Goal: Use online tool/utility: Utilize a website feature to perform a specific function

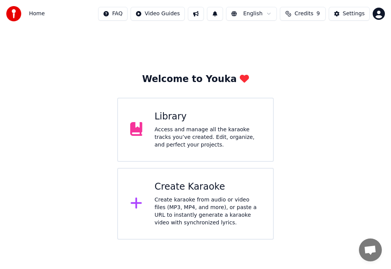
click at [140, 205] on icon at bounding box center [136, 203] width 11 height 11
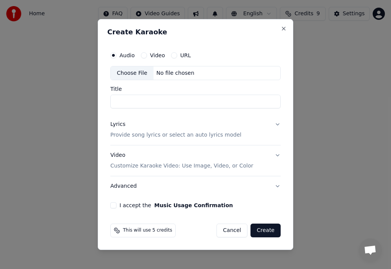
click at [133, 71] on div "Choose File" at bounding box center [132, 73] width 43 height 14
type input "**********"
click at [136, 135] on p "Provide song lyrics or select an auto lyrics model" at bounding box center [175, 136] width 131 height 8
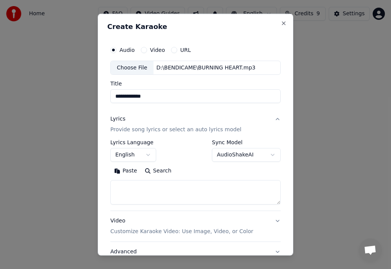
click at [131, 169] on button "Paste" at bounding box center [125, 171] width 31 height 12
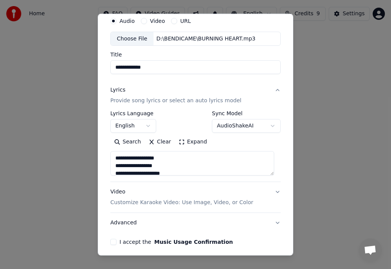
scroll to position [31, 0]
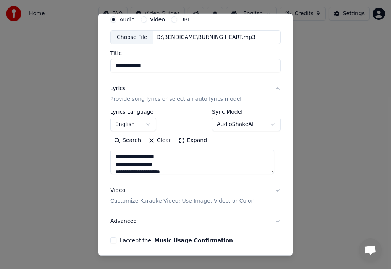
click at [170, 156] on textarea at bounding box center [192, 162] width 164 height 24
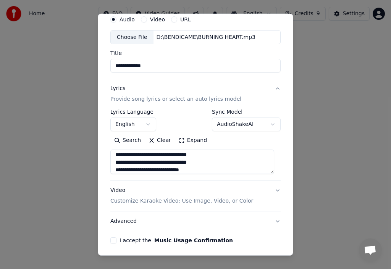
scroll to position [345, 0]
type textarea "**********"
click at [169, 201] on p "Customize Karaoke Video: Use Image, Video, or Color" at bounding box center [181, 201] width 143 height 8
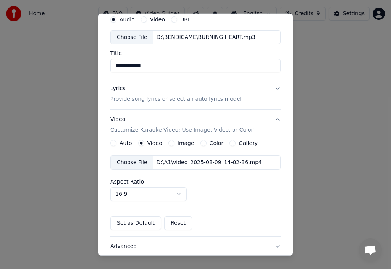
click at [188, 144] on label "Image" at bounding box center [185, 142] width 17 height 5
click at [174, 144] on button "Image" at bounding box center [171, 143] width 6 height 6
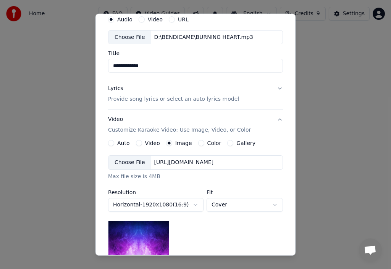
click at [131, 161] on div "Choose File" at bounding box center [129, 163] width 43 height 14
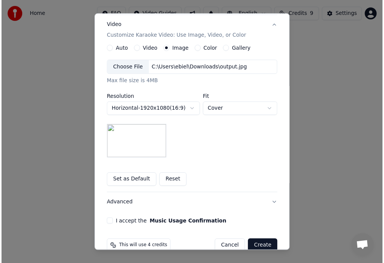
scroll to position [139, 0]
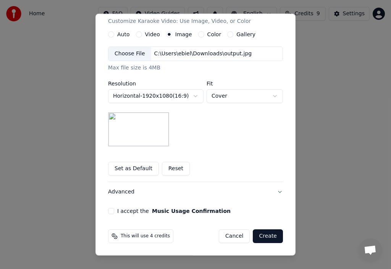
click at [108, 212] on button "I accept the Music Usage Confirmation" at bounding box center [111, 211] width 6 height 6
click at [260, 234] on button "Create" at bounding box center [268, 236] width 30 height 14
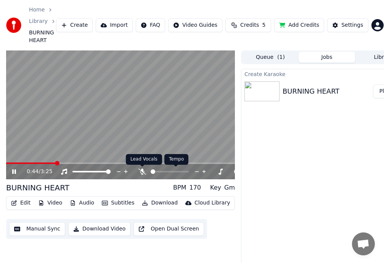
click at [146, 169] on icon at bounding box center [143, 171] width 8 height 6
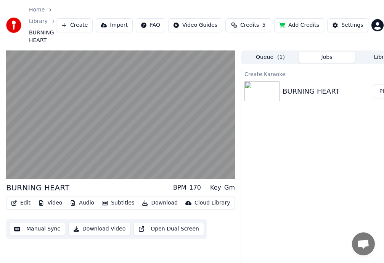
click at [102, 227] on button "Download Video" at bounding box center [99, 229] width 62 height 14
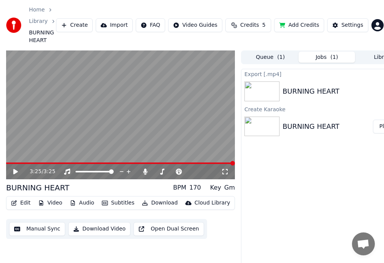
click at [18, 170] on icon at bounding box center [21, 171] width 18 height 6
click at [379, 91] on button "Show" at bounding box center [383, 91] width 27 height 14
